Goal: Information Seeking & Learning: Find specific fact

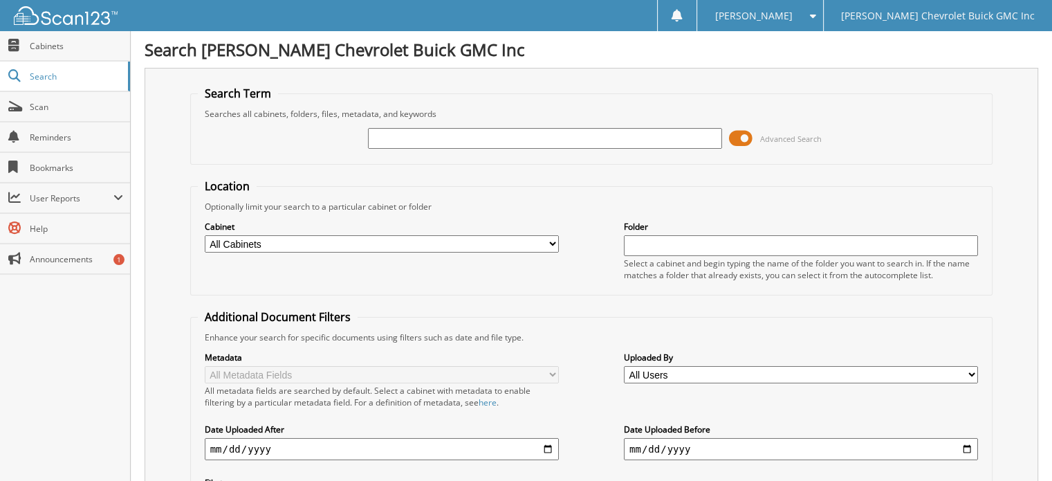
click at [475, 136] on input "text" at bounding box center [545, 138] width 354 height 21
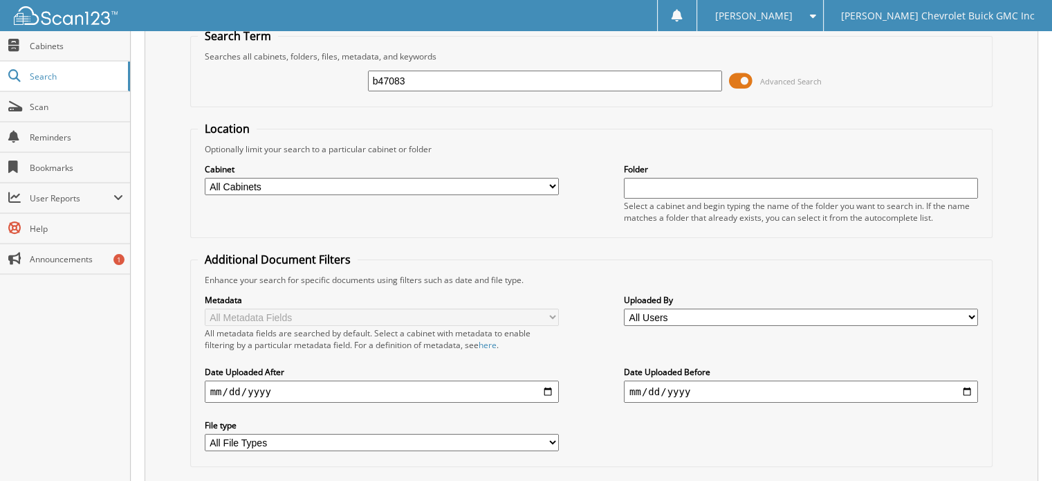
scroll to position [134, 0]
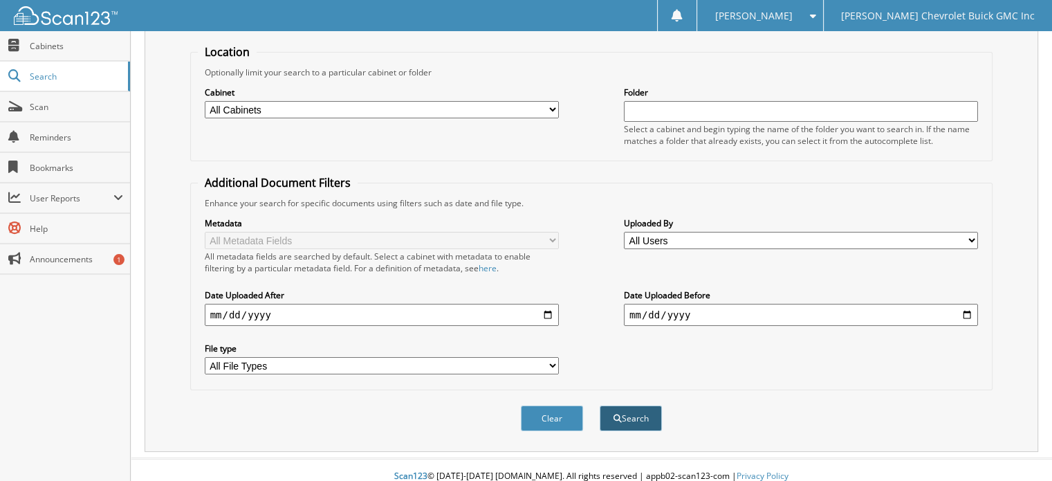
type input "b47083"
click at [639, 405] on button "Search" at bounding box center [631, 418] width 62 height 26
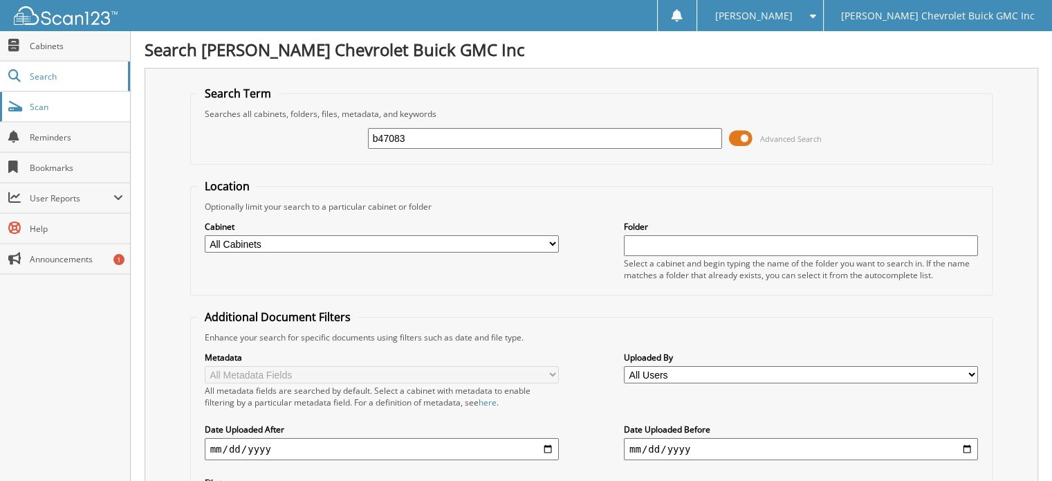
drag, startPoint x: 451, startPoint y: 138, endPoint x: 53, endPoint y: 98, distance: 400.5
click at [53, 98] on body "Donna S. Settings Logout Larry Hudson Chevrolet Buick GMC Inc Close Cabinets Se…" at bounding box center [526, 413] width 1052 height 827
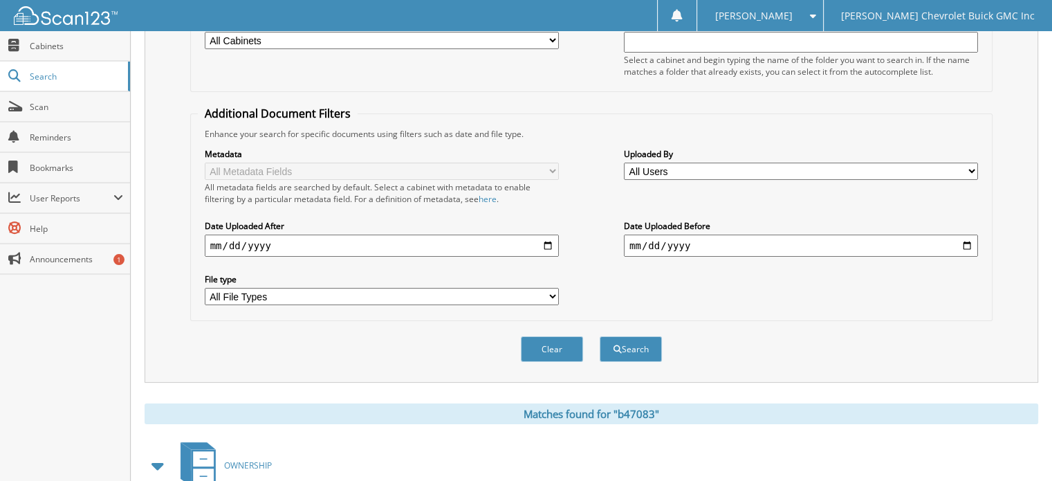
scroll to position [208, 0]
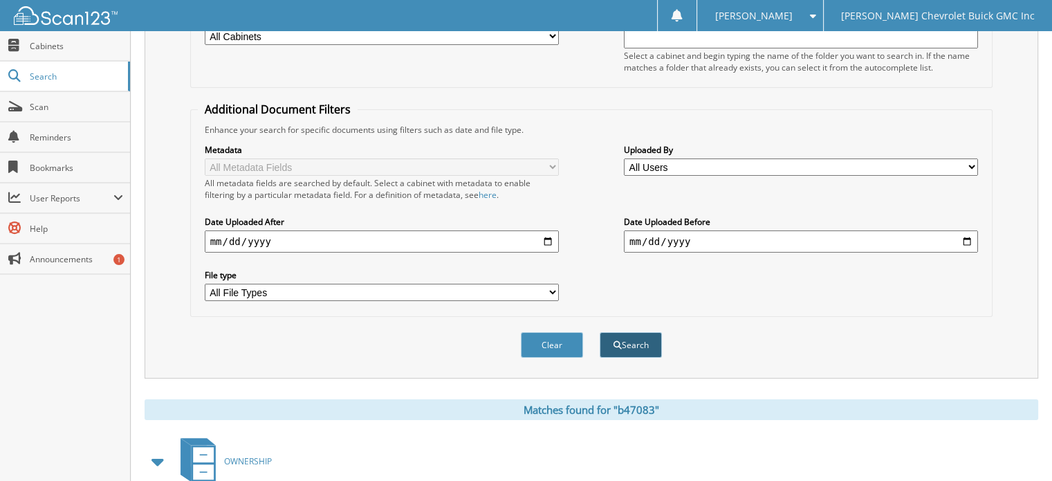
type input "337181"
click at [642, 340] on button "Search" at bounding box center [631, 345] width 62 height 26
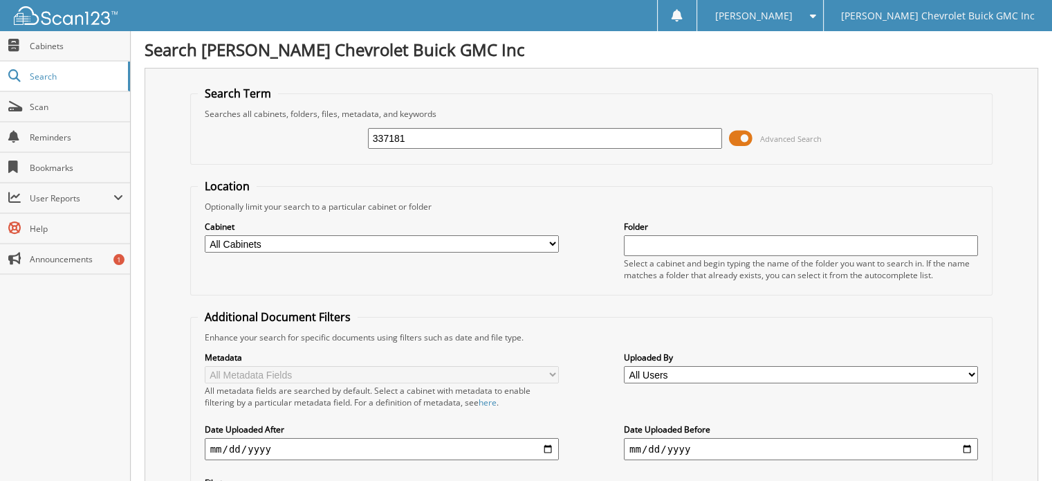
drag, startPoint x: 458, startPoint y: 142, endPoint x: 138, endPoint y: 132, distance: 319.7
click at [138, 132] on div "Search Larry Hudson Chevrolet Buick GMC Inc Search Term Searches all cabinets, …" at bounding box center [591, 430] width 921 height 861
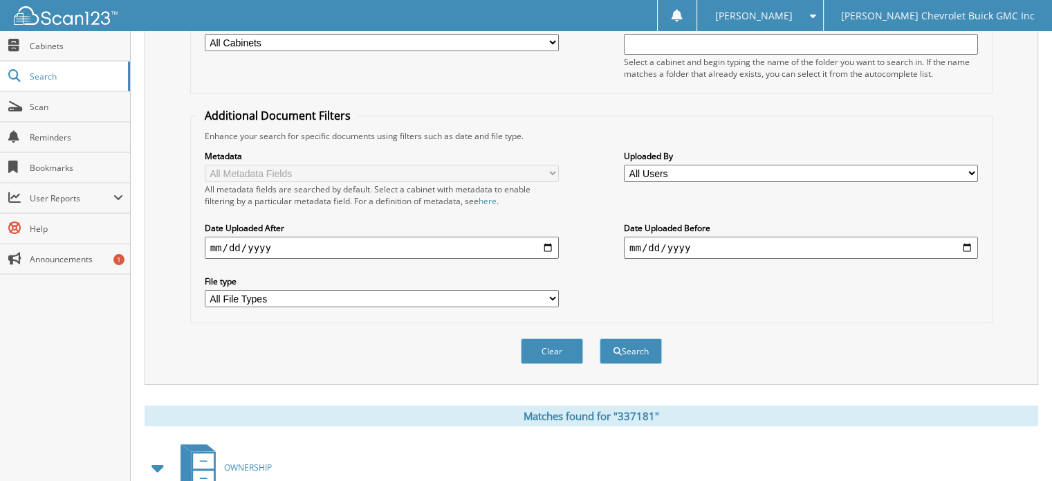
scroll to position [277, 0]
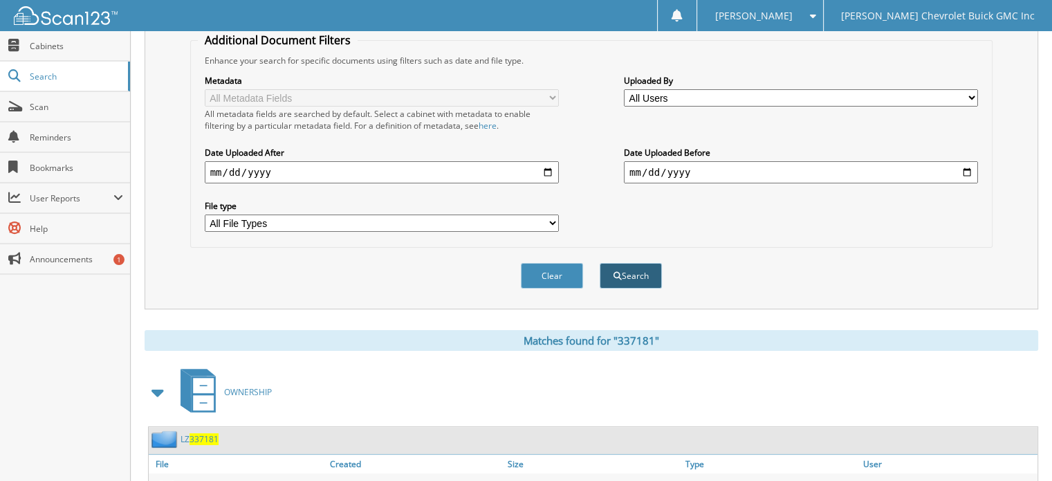
type input "52039"
click at [640, 265] on button "Search" at bounding box center [631, 276] width 62 height 26
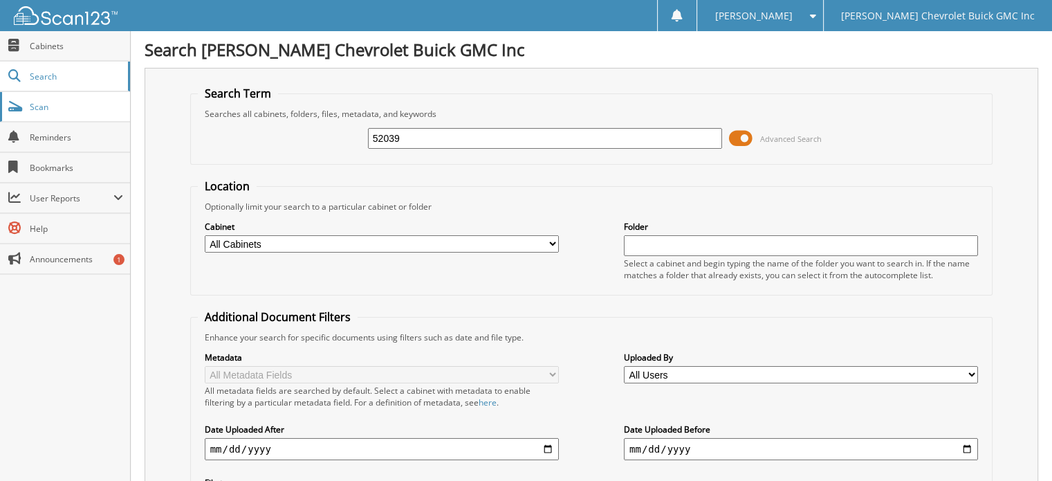
drag, startPoint x: 464, startPoint y: 135, endPoint x: 0, endPoint y: 116, distance: 464.5
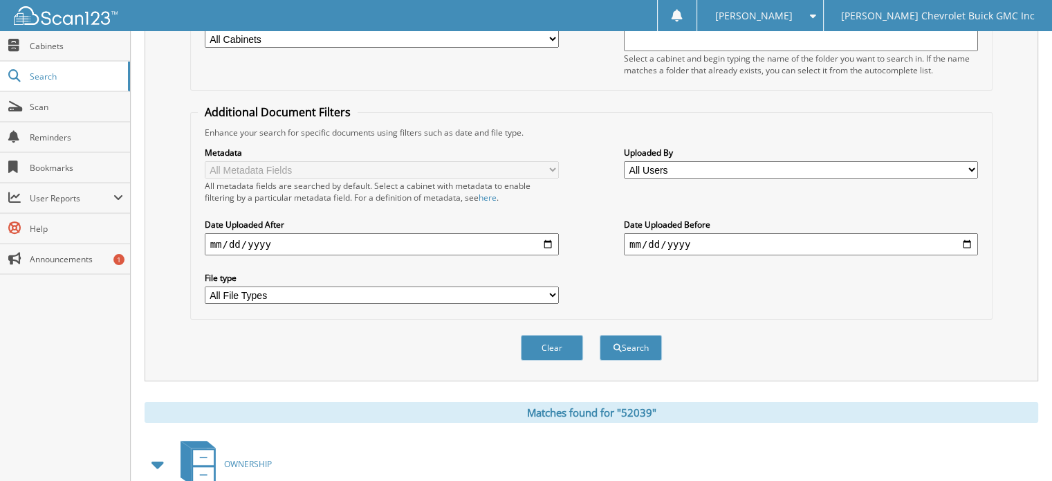
scroll to position [208, 0]
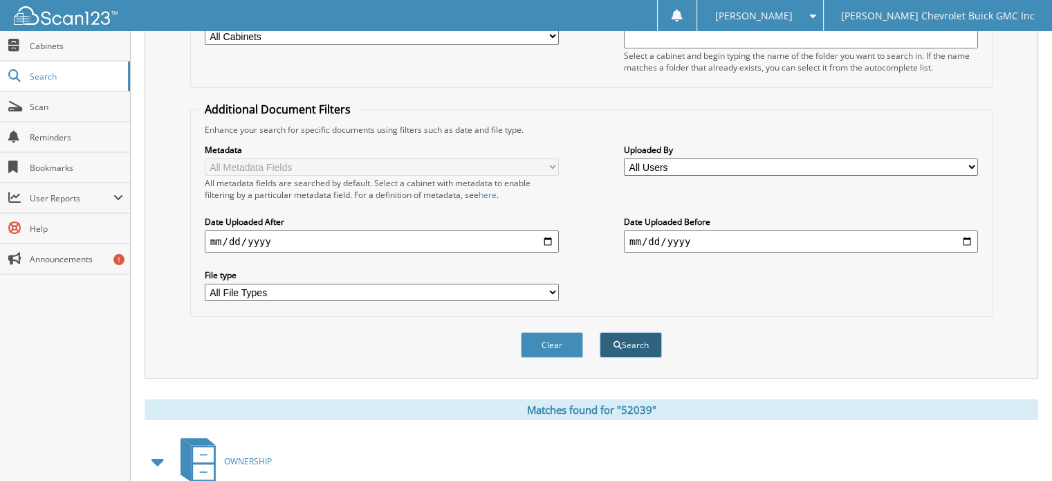
type input "pfc15760"
click at [642, 334] on button "Search" at bounding box center [631, 345] width 62 height 26
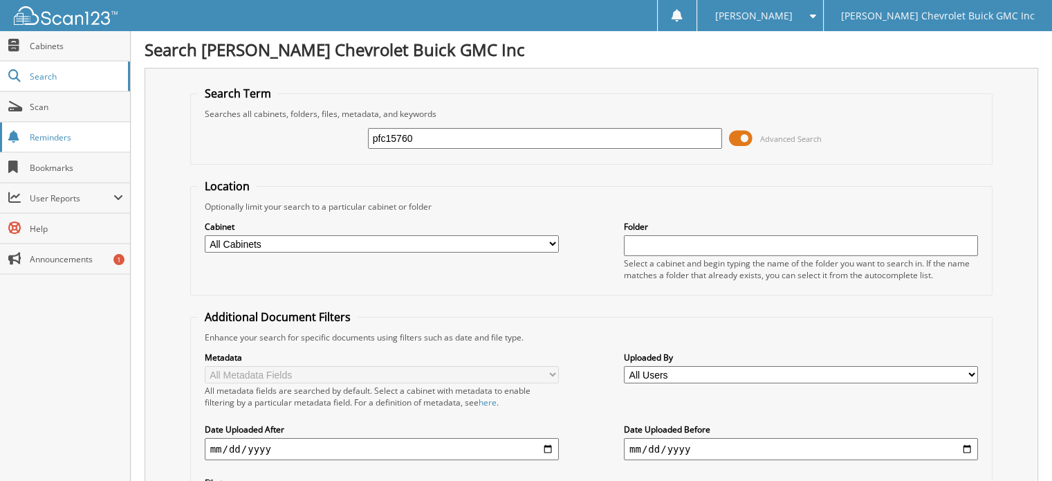
drag, startPoint x: 451, startPoint y: 138, endPoint x: 21, endPoint y: 138, distance: 430.2
click at [21, 138] on body "[PERSON_NAME] Settings Logout [PERSON_NAME] Chevrolet Buick GMC Inc Close Cabin…" at bounding box center [526, 430] width 1052 height 861
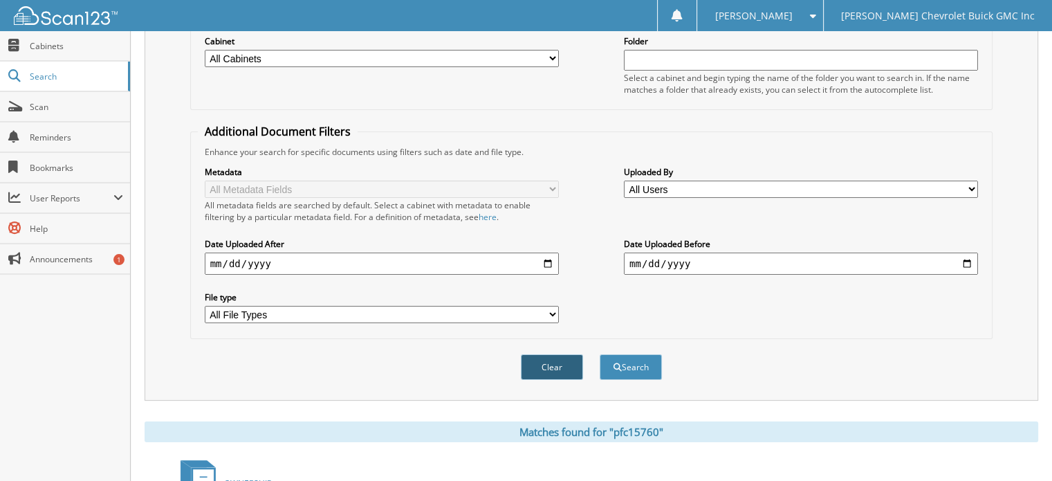
scroll to position [208, 0]
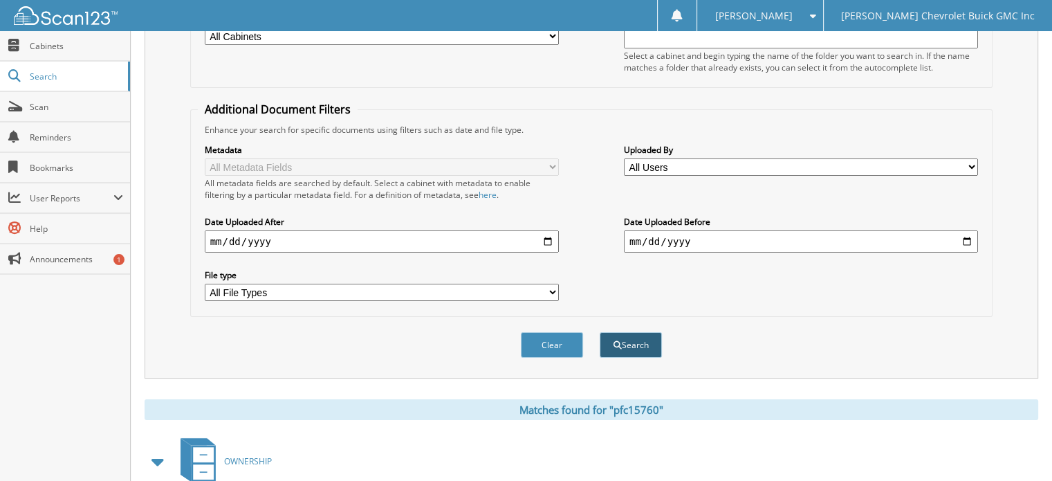
type input "187325"
click at [643, 332] on button "Search" at bounding box center [631, 345] width 62 height 26
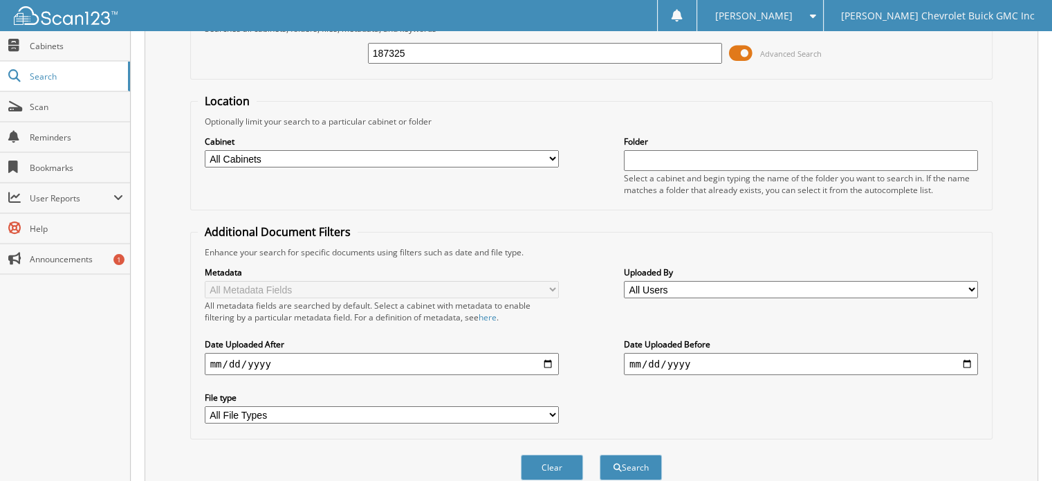
scroll to position [208, 0]
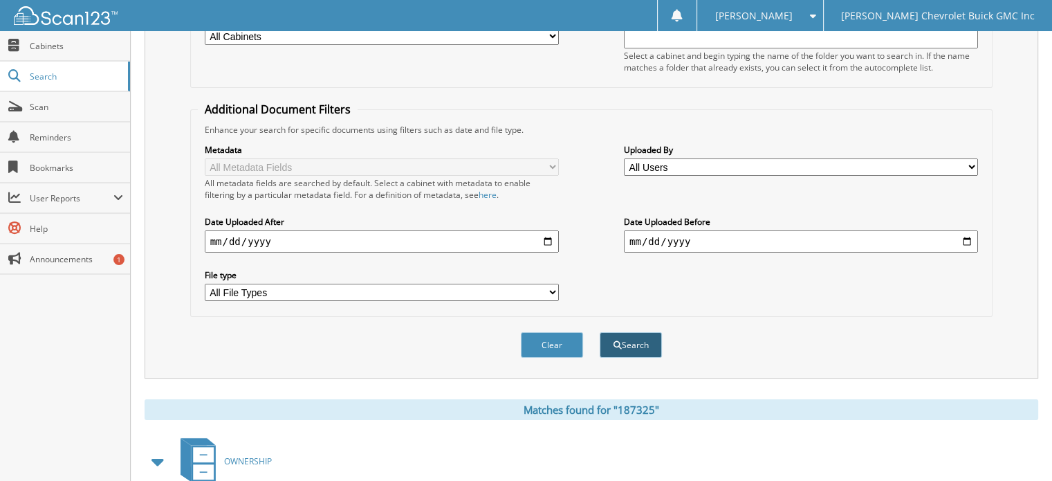
click at [641, 332] on button "Search" at bounding box center [631, 345] width 62 height 26
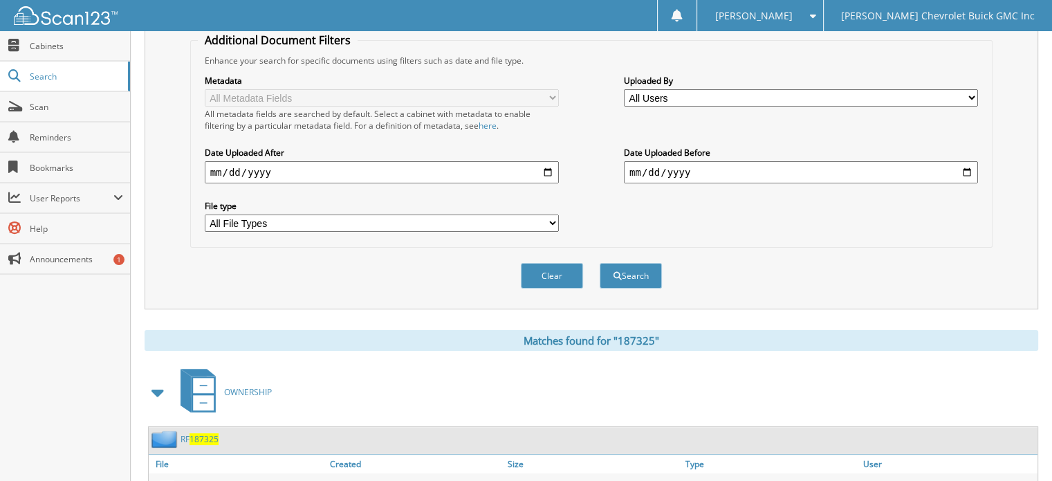
scroll to position [401, 0]
